Goal: Check status

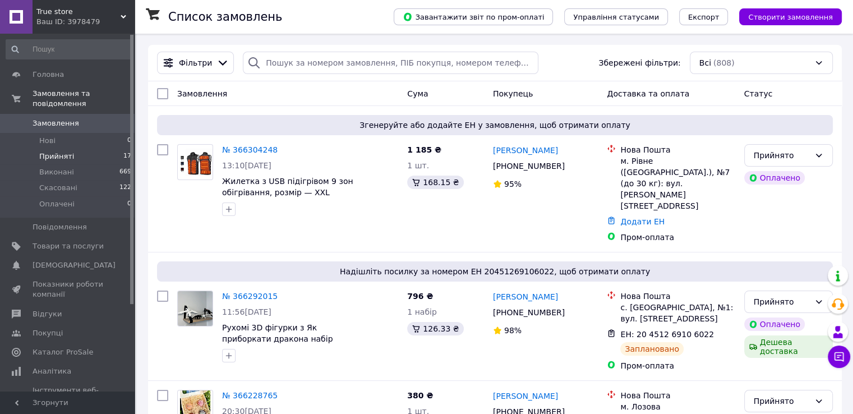
click at [60, 151] on span "Прийняті" at bounding box center [56, 156] width 35 height 10
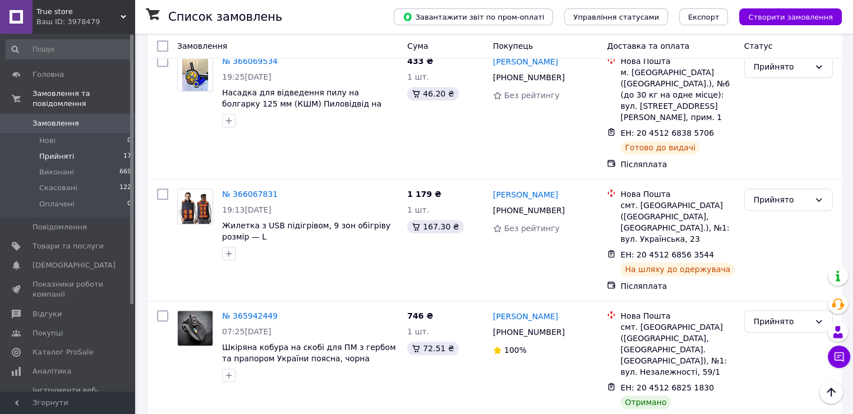
scroll to position [1087, 0]
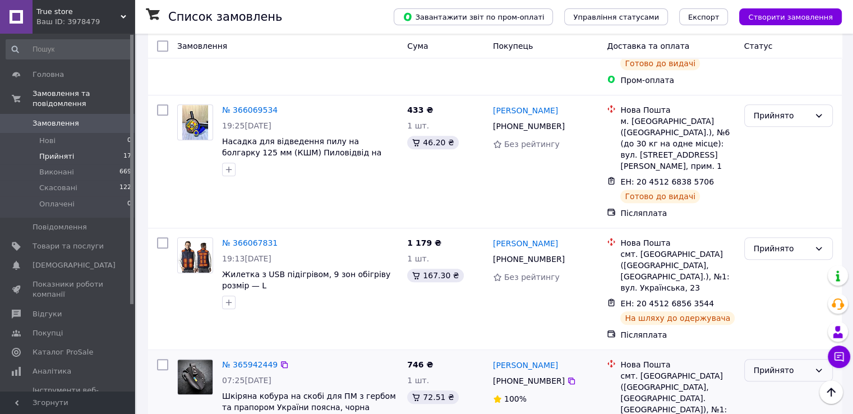
click at [774, 364] on div "Прийнято" at bounding box center [781, 370] width 56 height 12
click at [765, 223] on li "Виконано" at bounding box center [787, 225] width 87 height 20
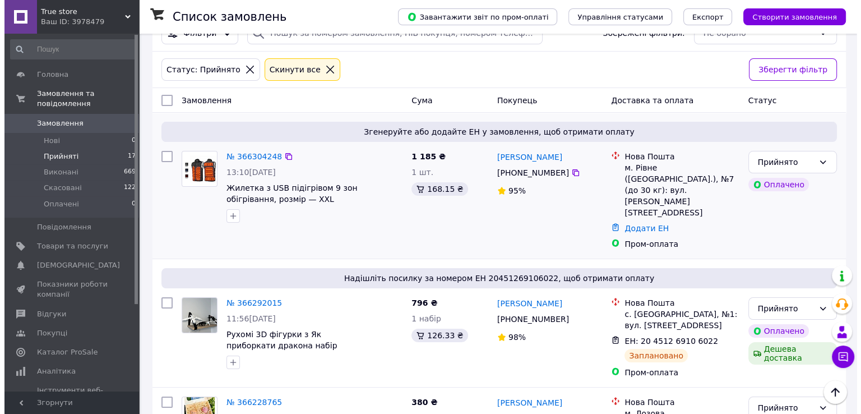
scroll to position [0, 0]
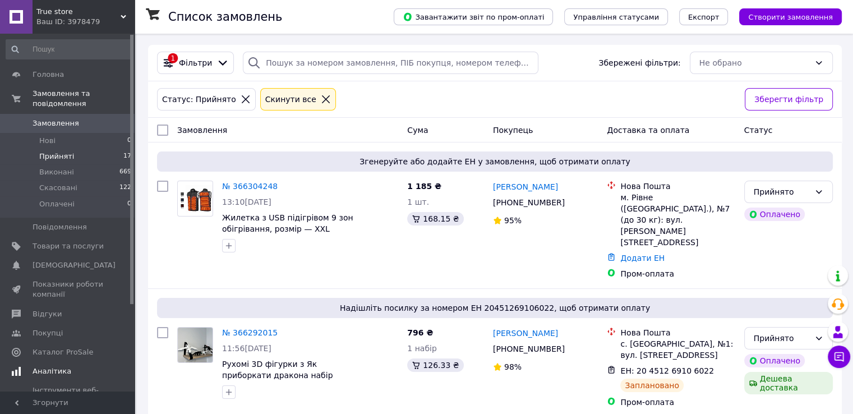
click at [67, 366] on span "Аналітика" at bounding box center [68, 371] width 71 height 10
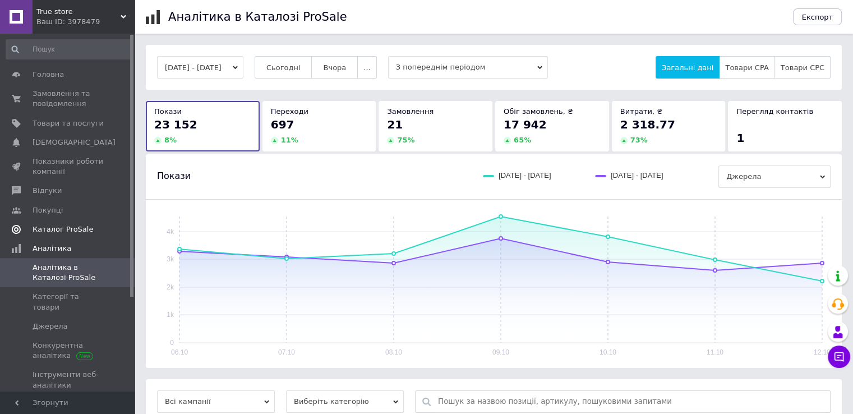
click at [75, 221] on link "Каталог ProSale" at bounding box center [69, 229] width 138 height 19
